Goal: Task Accomplishment & Management: Manage account settings

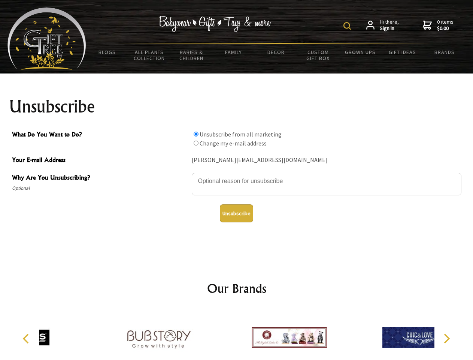
click at [348, 26] on img at bounding box center [347, 25] width 7 height 7
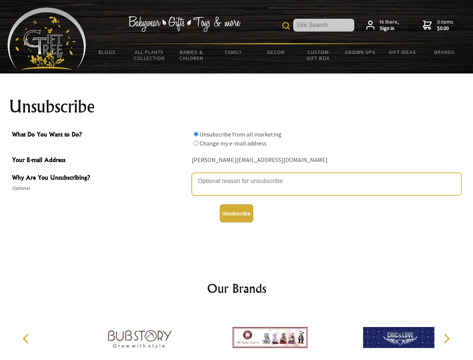
click at [237, 175] on textarea "Why Are You Unsubscribing?" at bounding box center [327, 184] width 270 height 22
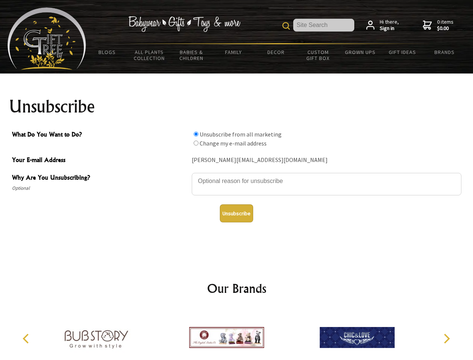
click at [196, 134] on input "What Do You Want to Do?" at bounding box center [196, 134] width 5 height 5
click at [196, 143] on input "What Do You Want to Do?" at bounding box center [196, 143] width 5 height 5
radio input "true"
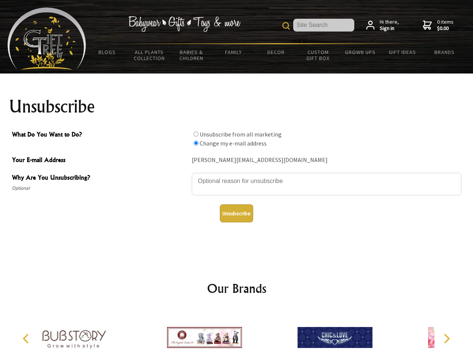
click at [236, 213] on button "Unsubscribe" at bounding box center [236, 213] width 33 height 18
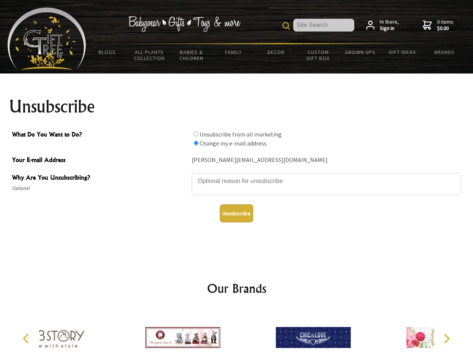
click at [248, 334] on div at bounding box center [313, 338] width 130 height 58
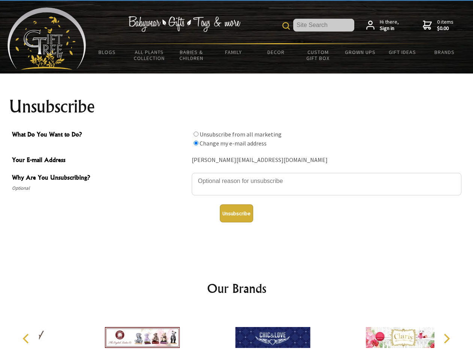
click at [27, 338] on icon "Previous" at bounding box center [27, 339] width 10 height 10
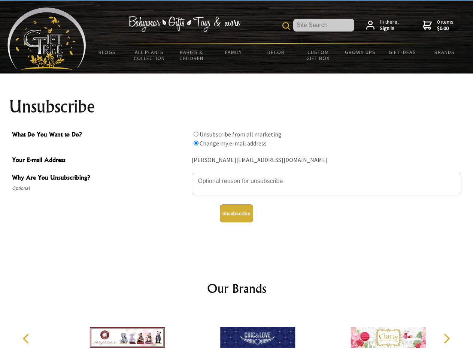
click at [447, 338] on icon "Next" at bounding box center [446, 339] width 10 height 10
